Goal: Browse casually: Explore the website without a specific task or goal

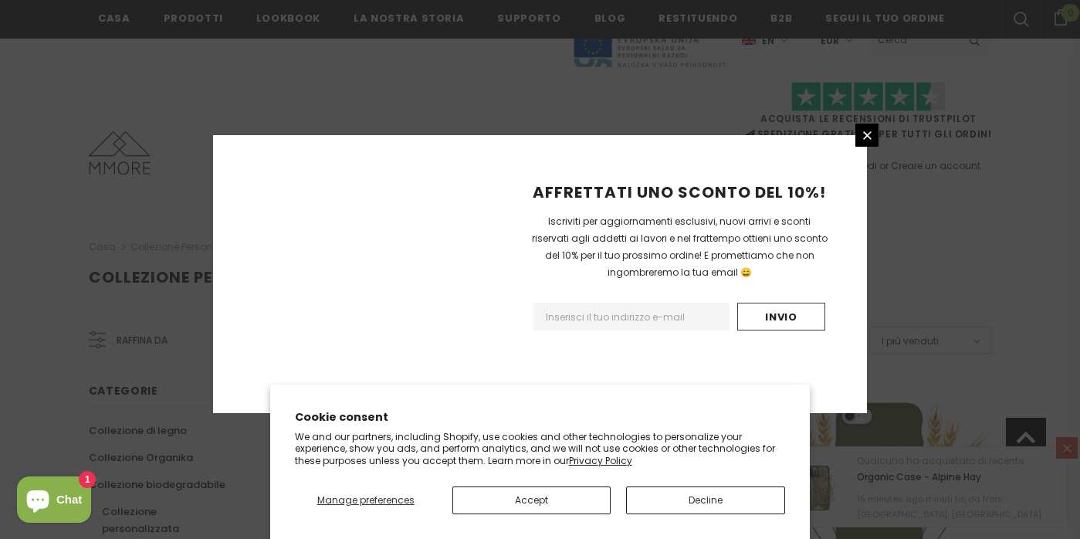
scroll to position [1163, 0]
